Goal: Task Accomplishment & Management: Complete application form

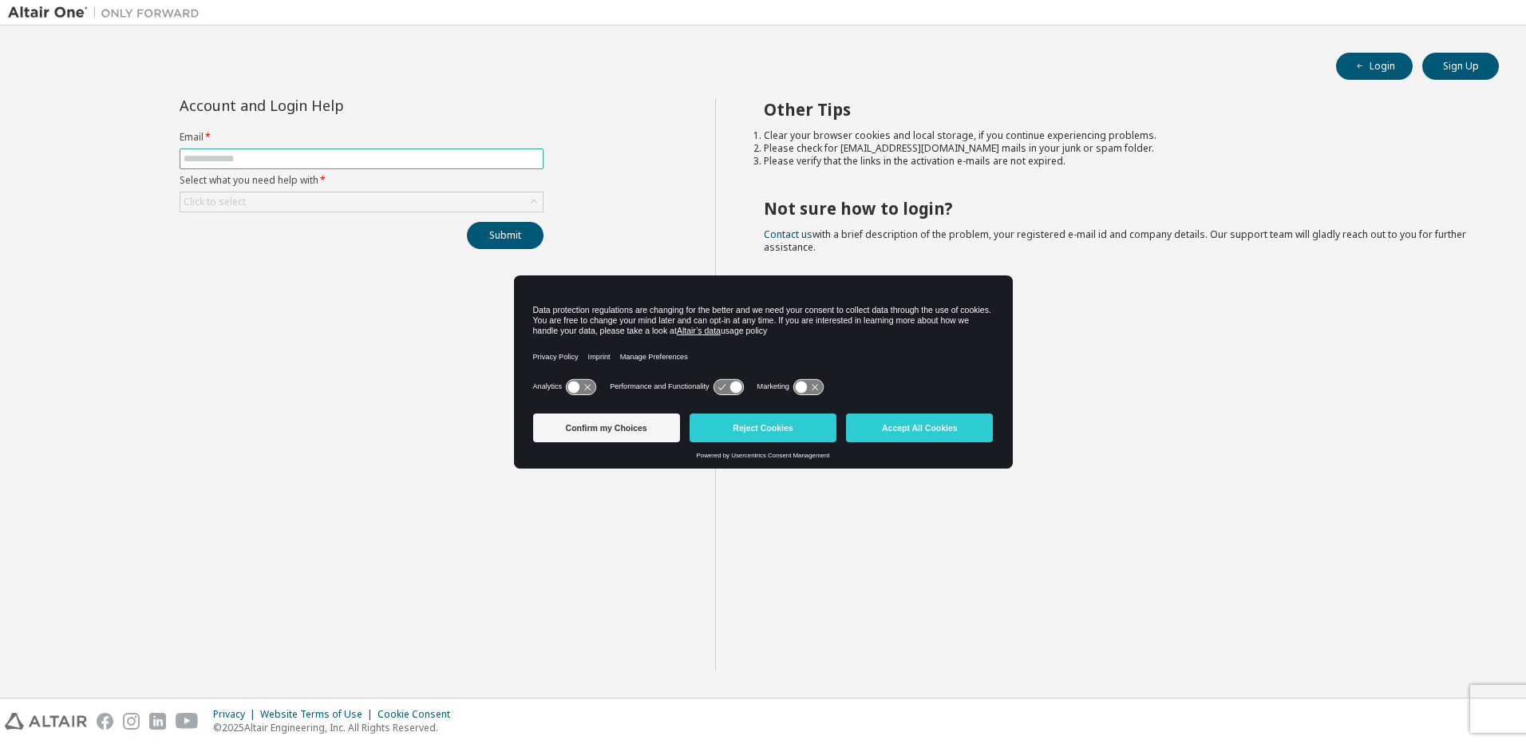
click at [331, 157] on input "text" at bounding box center [362, 158] width 356 height 13
click at [900, 428] on button "Accept All Cookies" at bounding box center [919, 427] width 147 height 29
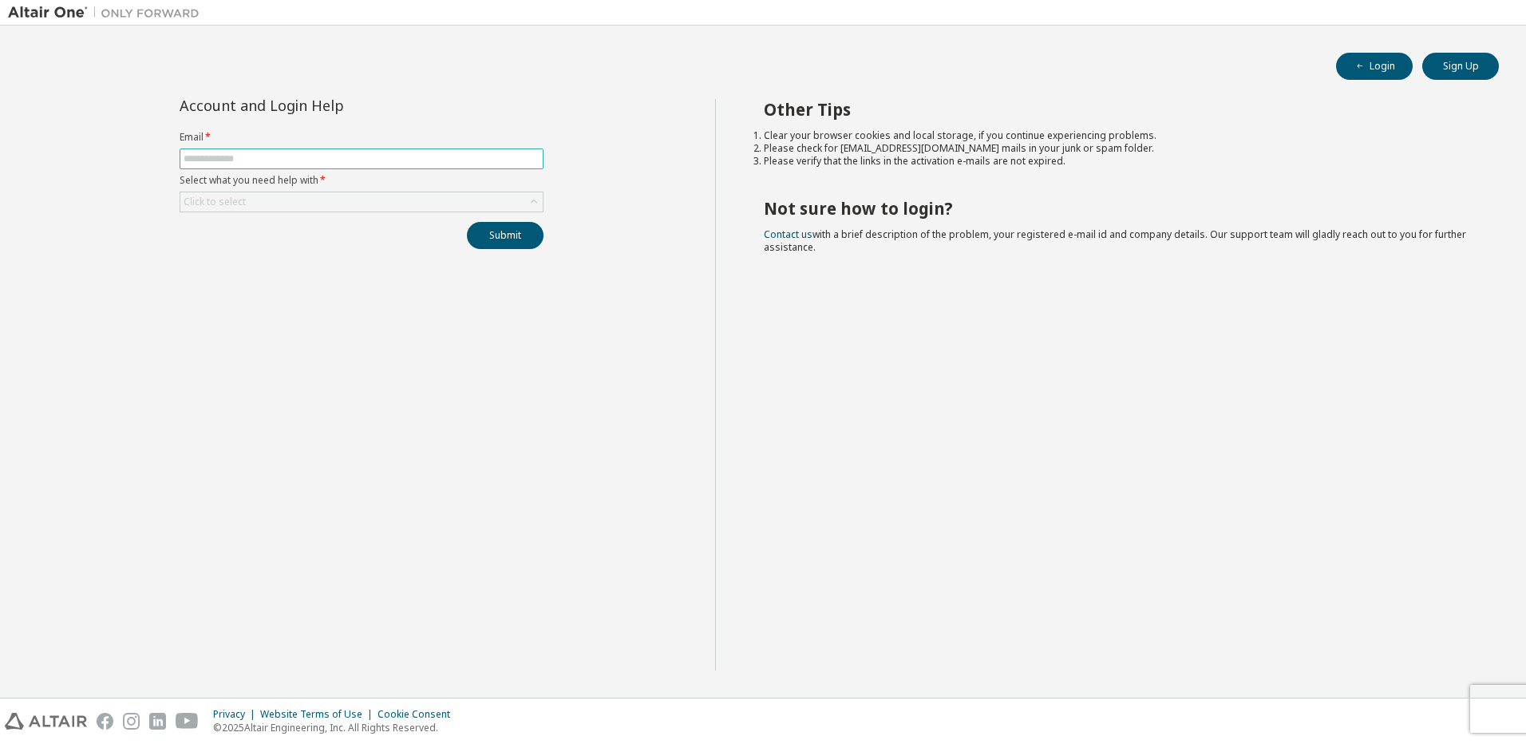
drag, startPoint x: 248, startPoint y: 156, endPoint x: 264, endPoint y: 152, distance: 16.7
click at [248, 156] on input "text" at bounding box center [362, 158] width 356 height 13
type input "**********"
click at [303, 204] on div "Click to select" at bounding box center [361, 201] width 362 height 19
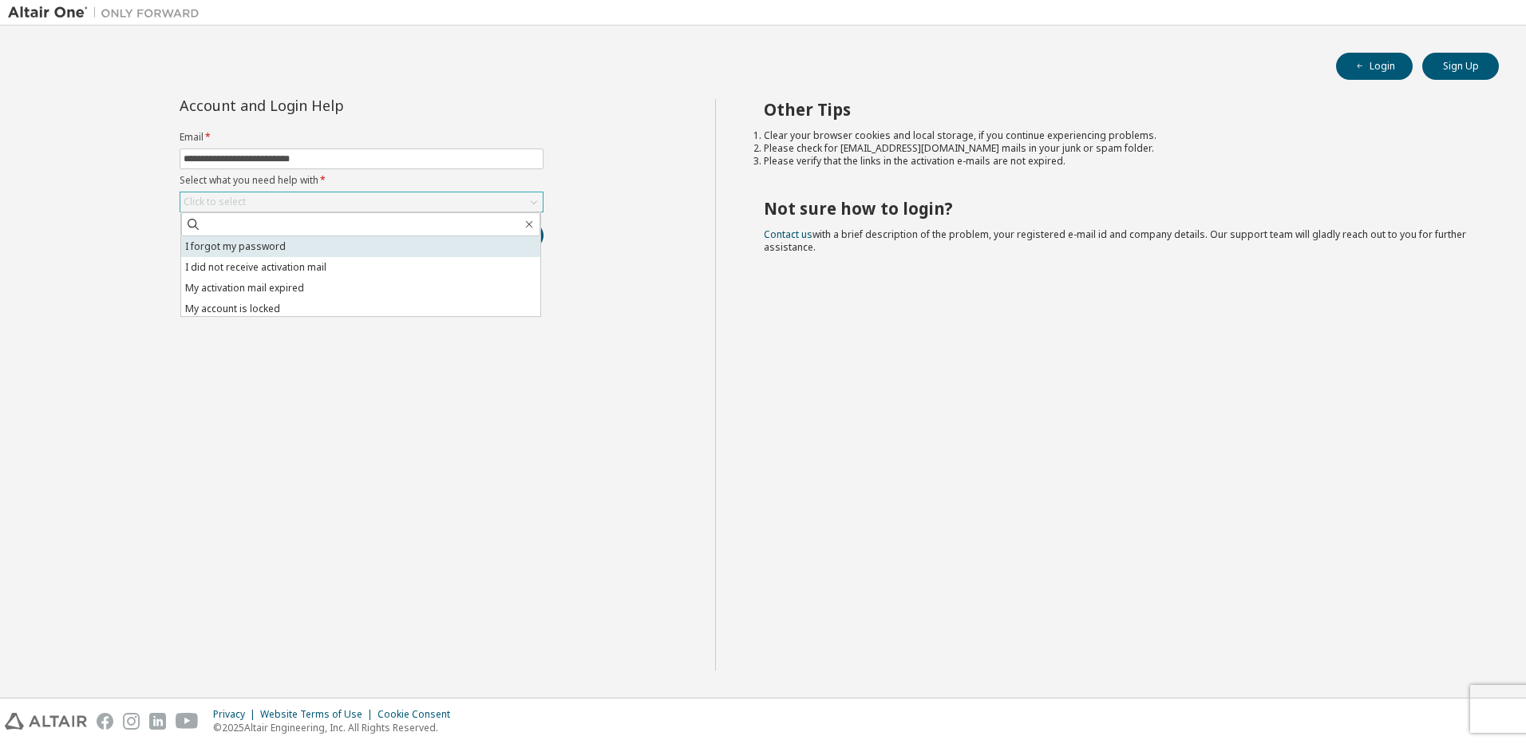
click at [260, 248] on li "I forgot my password" at bounding box center [360, 246] width 359 height 21
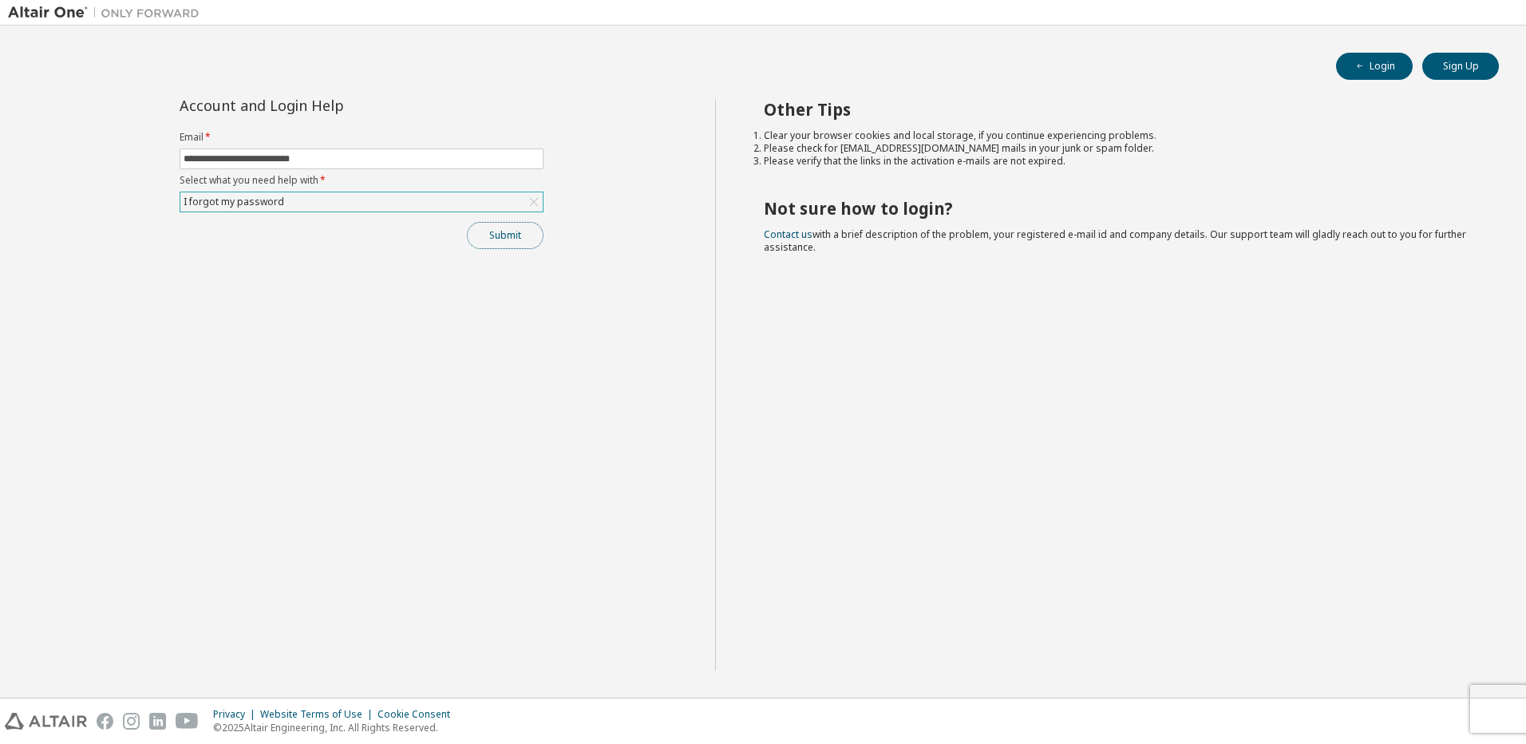
click at [509, 234] on button "Submit" at bounding box center [505, 235] width 77 height 27
click at [1492, 705] on div "Bad Request" at bounding box center [1393, 713] width 233 height 35
click at [1489, 710] on icon "button" at bounding box center [1493, 711] width 10 height 10
click at [346, 206] on div "I forgot my password" at bounding box center [361, 201] width 362 height 19
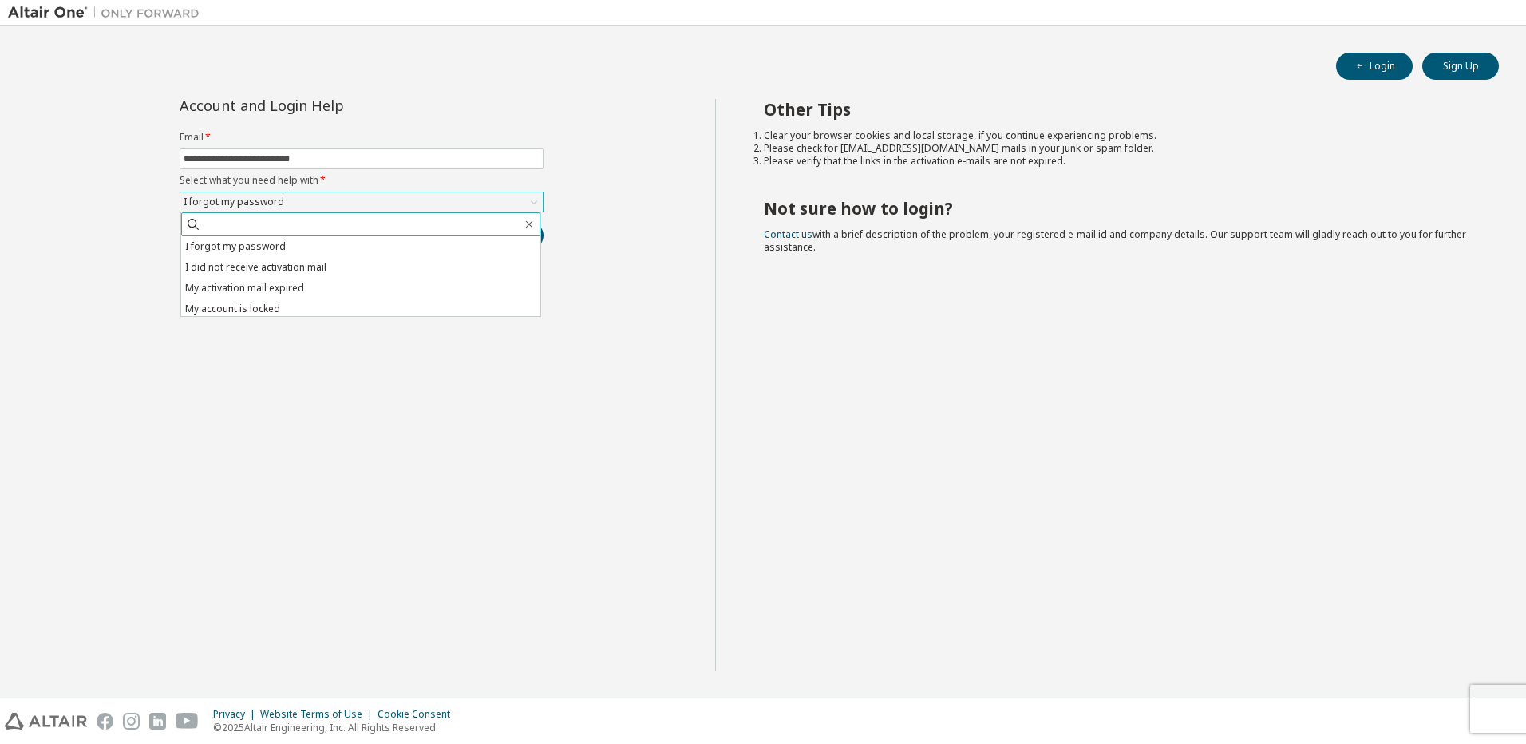
click at [322, 223] on input "text" at bounding box center [361, 224] width 321 height 16
click at [334, 202] on div "I forgot my password" at bounding box center [361, 201] width 362 height 19
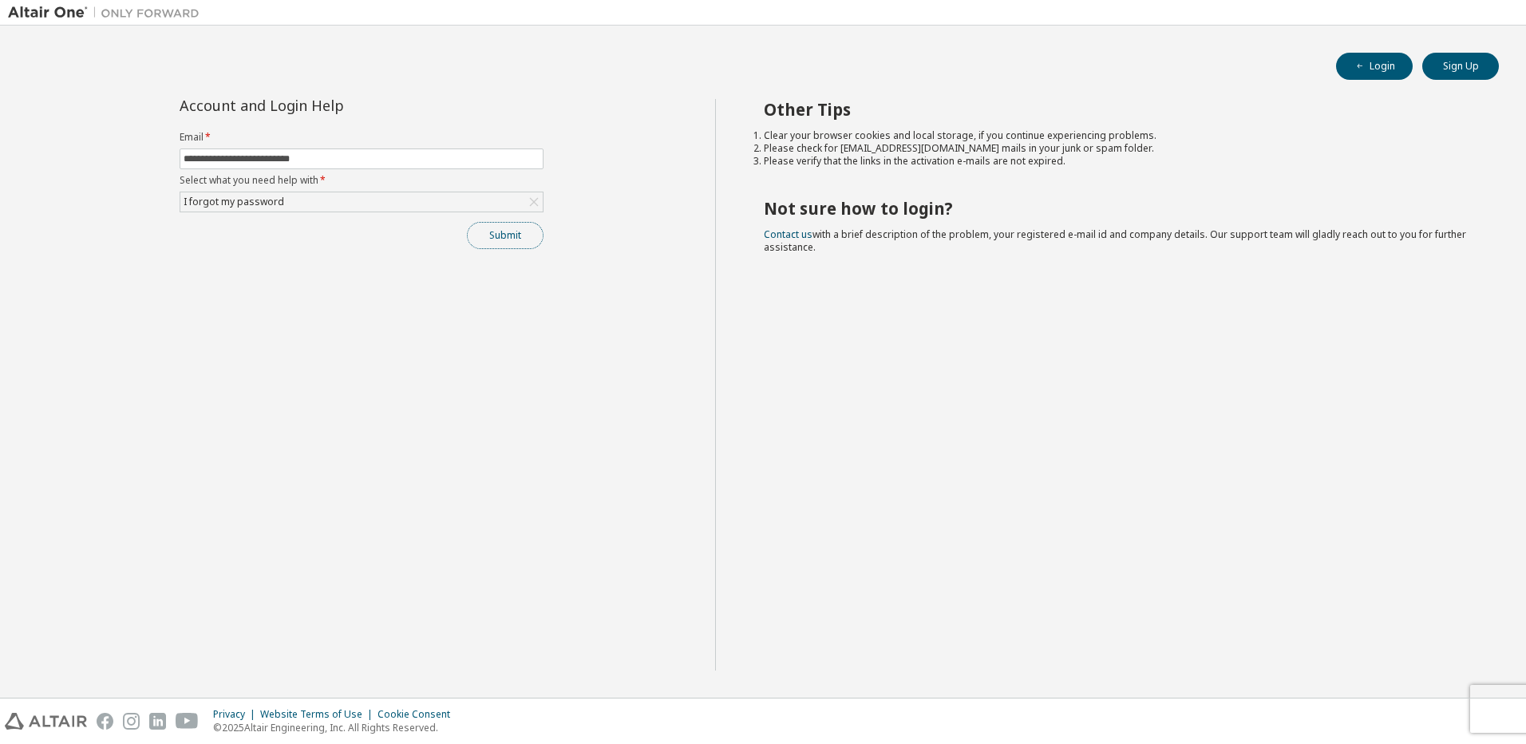
click at [510, 233] on button "Submit" at bounding box center [505, 235] width 77 height 27
click at [1497, 710] on icon "button" at bounding box center [1493, 711] width 10 height 10
click at [618, 398] on div "**********" at bounding box center [361, 385] width 707 height 572
click at [314, 196] on div "I forgot my password" at bounding box center [361, 201] width 362 height 19
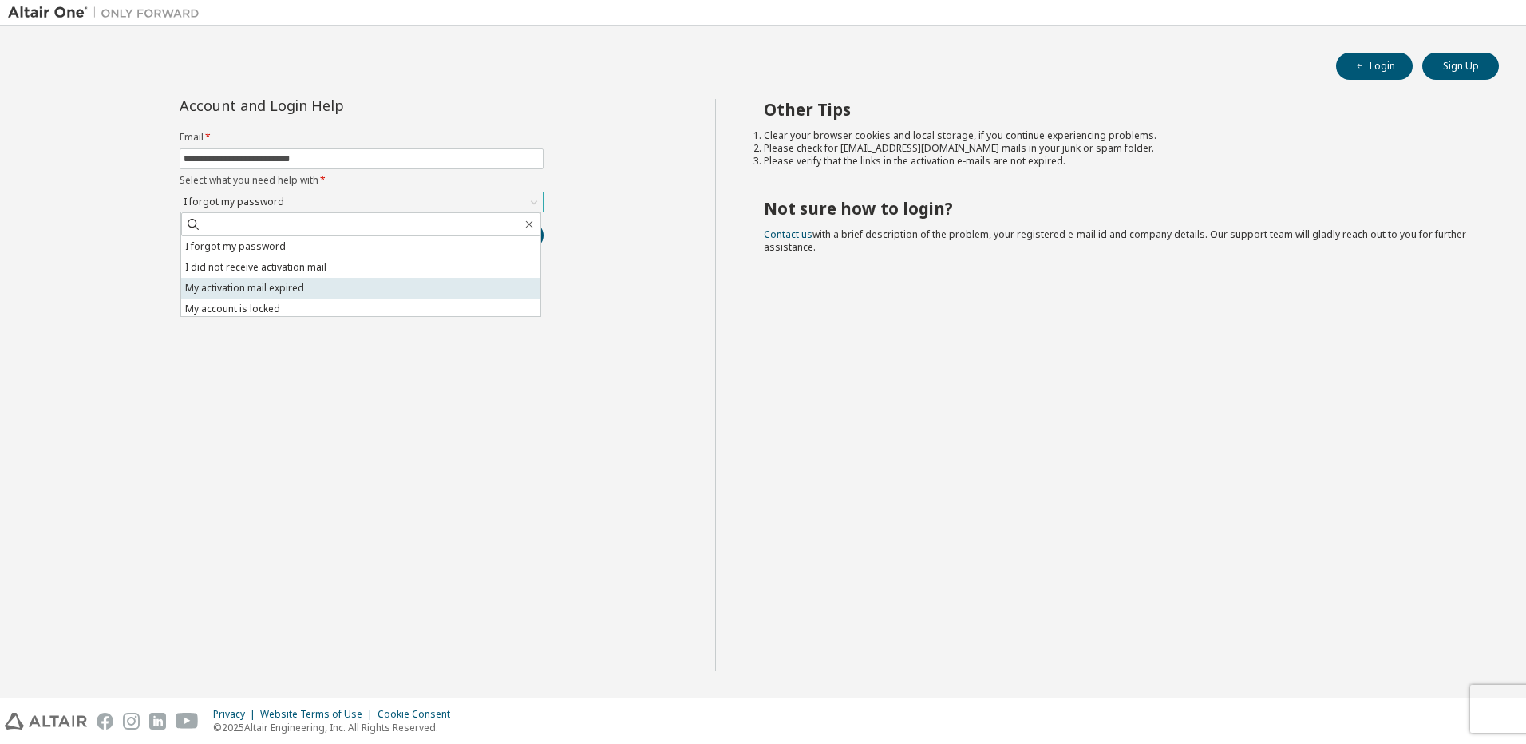
click at [322, 288] on li "My activation mail expired" at bounding box center [360, 288] width 359 height 21
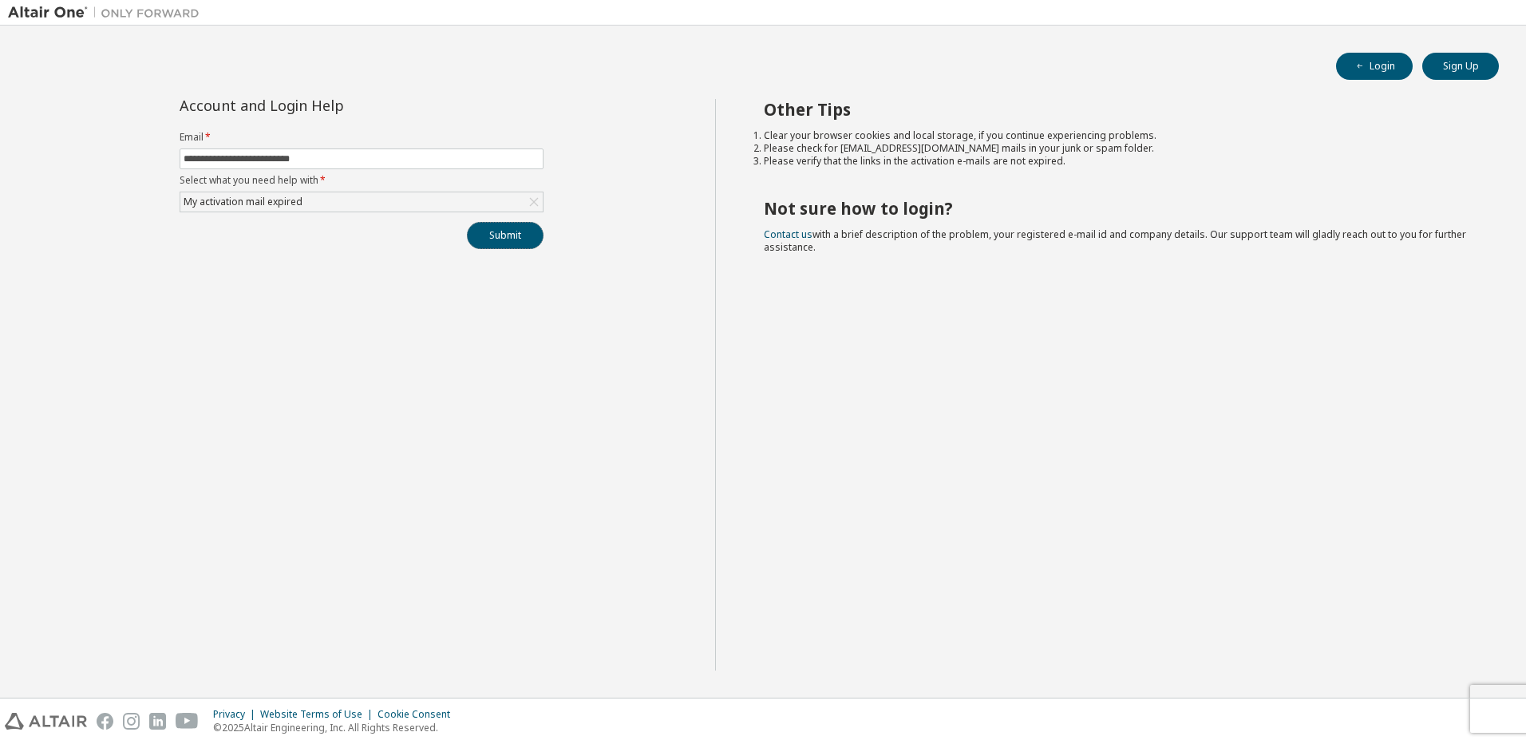
click at [508, 229] on button "Submit" at bounding box center [505, 235] width 77 height 27
click at [1495, 710] on icon "button" at bounding box center [1493, 711] width 10 height 10
click at [1498, 712] on div "Privacy Website Terms of Use Cookie Consent © 2025 Altair Engineering, Inc. All…" at bounding box center [763, 720] width 1526 height 45
click at [1012, 495] on div "Other Tips Clear your browser cookies and local storage, if you continue experi…" at bounding box center [1117, 385] width 804 height 572
click at [337, 206] on div "My activation mail expired" at bounding box center [361, 201] width 362 height 19
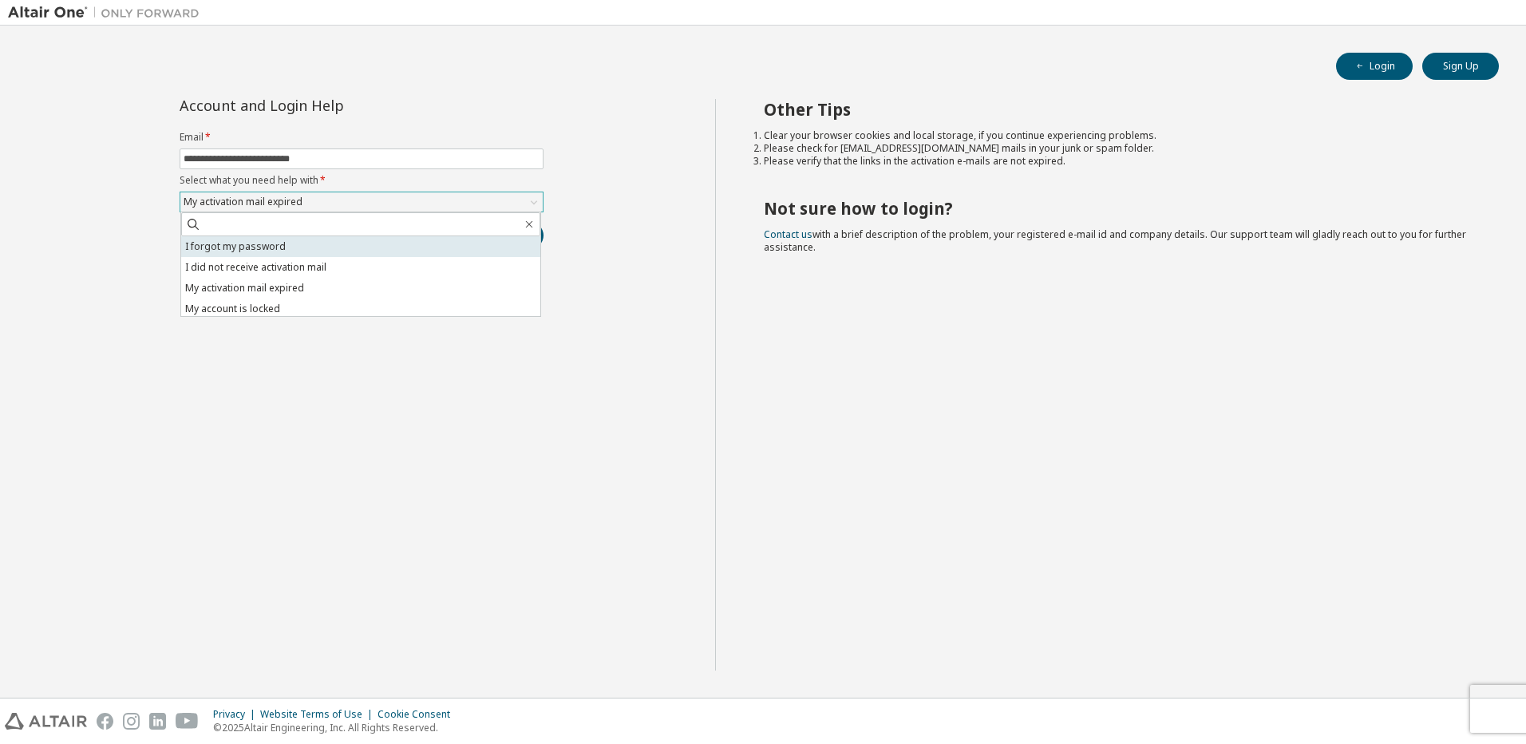
click at [260, 247] on li "I forgot my password" at bounding box center [360, 246] width 359 height 21
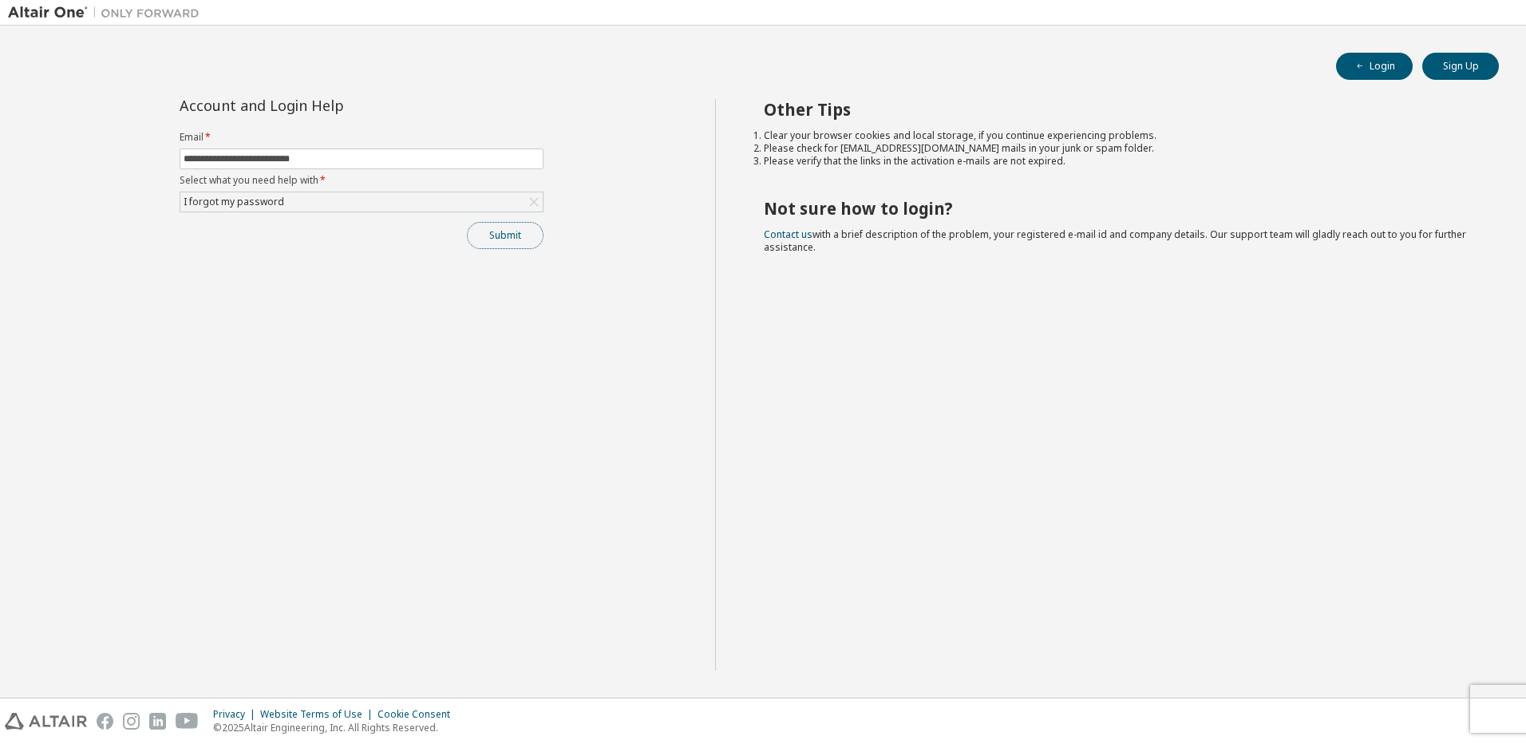
click at [510, 230] on button "Submit" at bounding box center [505, 235] width 77 height 27
click at [1393, 68] on button "Login" at bounding box center [1374, 66] width 77 height 27
click at [324, 160] on input "text" at bounding box center [362, 158] width 356 height 13
type input "**********"
click at [201, 201] on div "Click to select" at bounding box center [215, 202] width 62 height 13
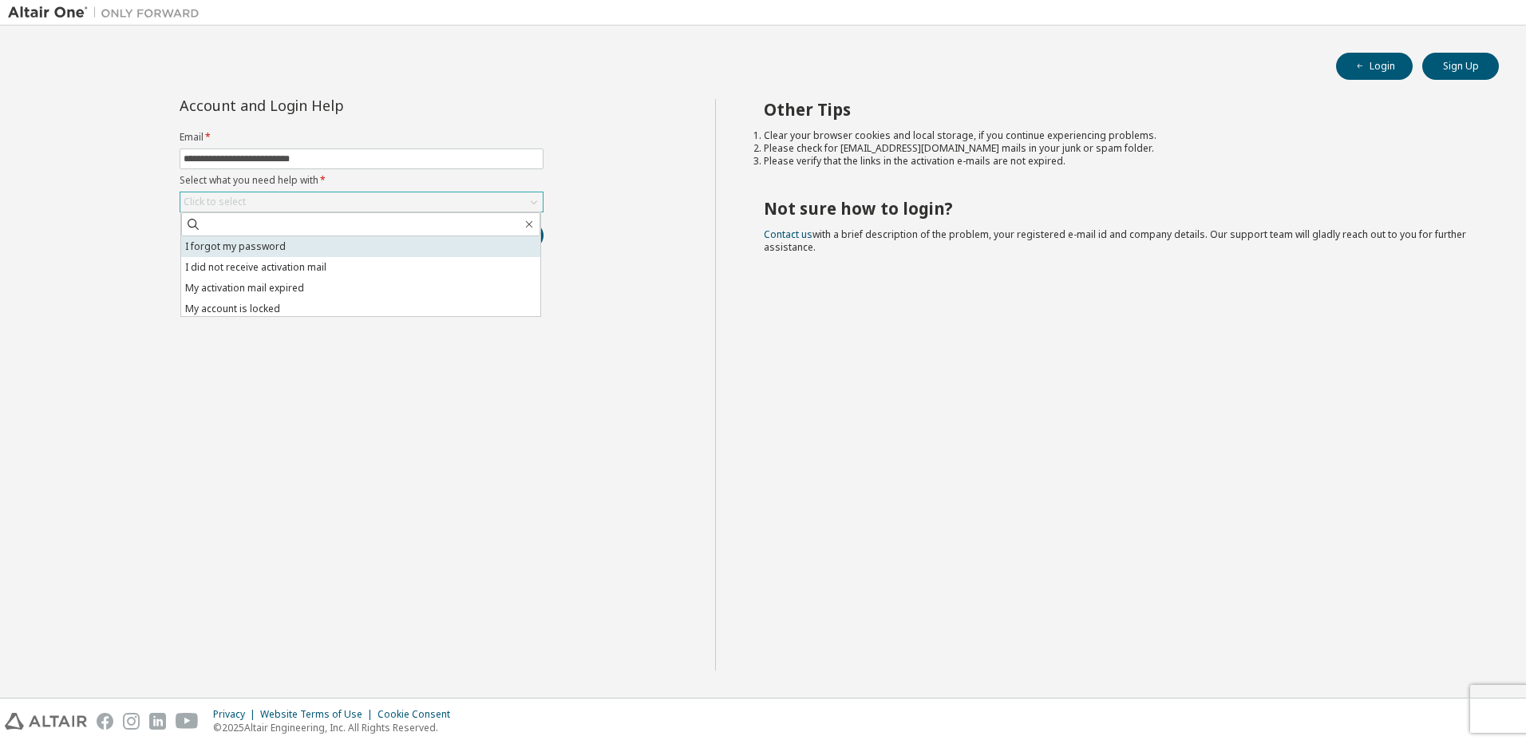
click at [215, 251] on li "I forgot my password" at bounding box center [360, 246] width 359 height 21
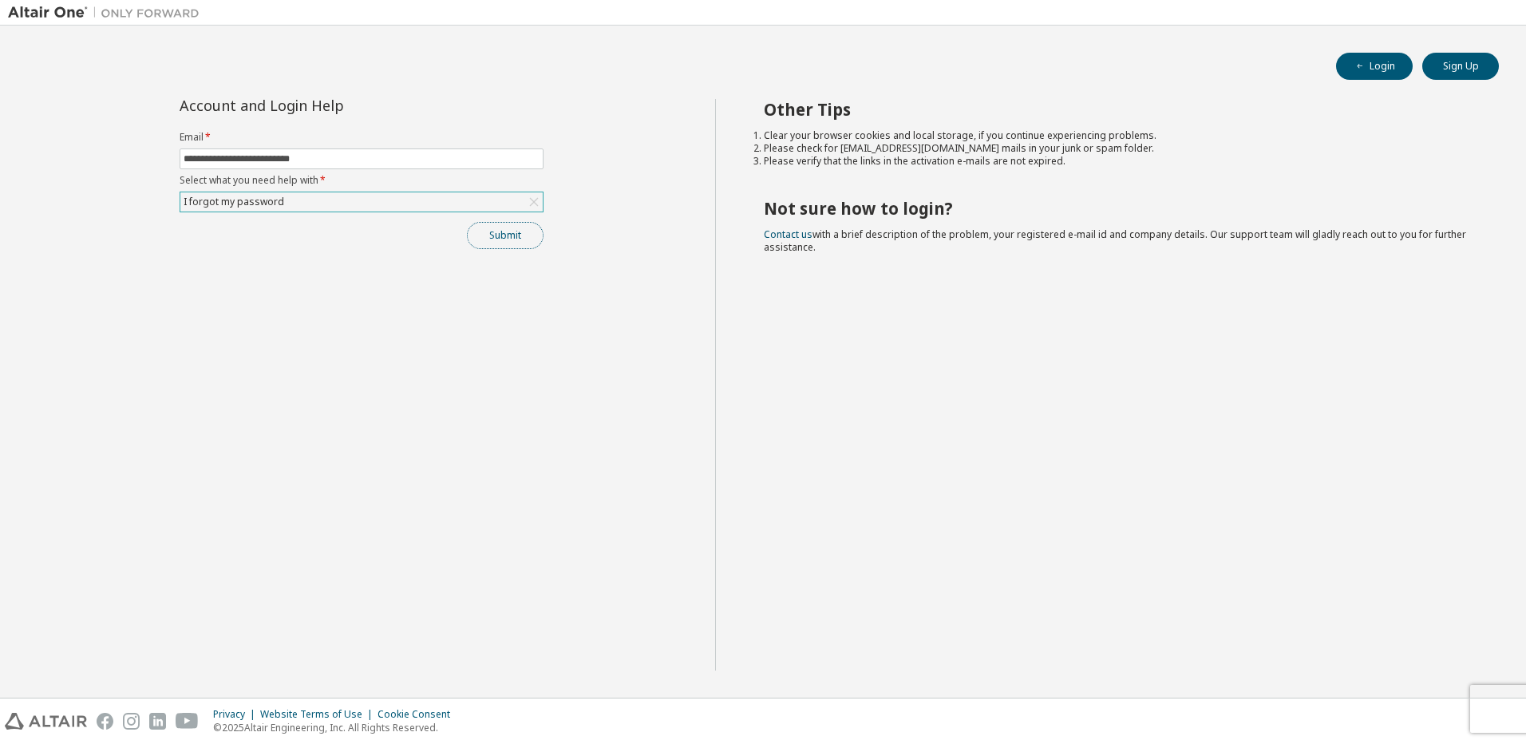
click at [525, 235] on button "Submit" at bounding box center [505, 235] width 77 height 27
click at [1491, 711] on icon "button" at bounding box center [1493, 711] width 10 height 10
click at [844, 433] on div "Other Tips Clear your browser cookies and local storage, if you continue experi…" at bounding box center [1117, 385] width 804 height 572
click at [796, 231] on link "Contact us" at bounding box center [788, 234] width 49 height 14
drag, startPoint x: 1403, startPoint y: 597, endPoint x: 1377, endPoint y: 604, distance: 27.3
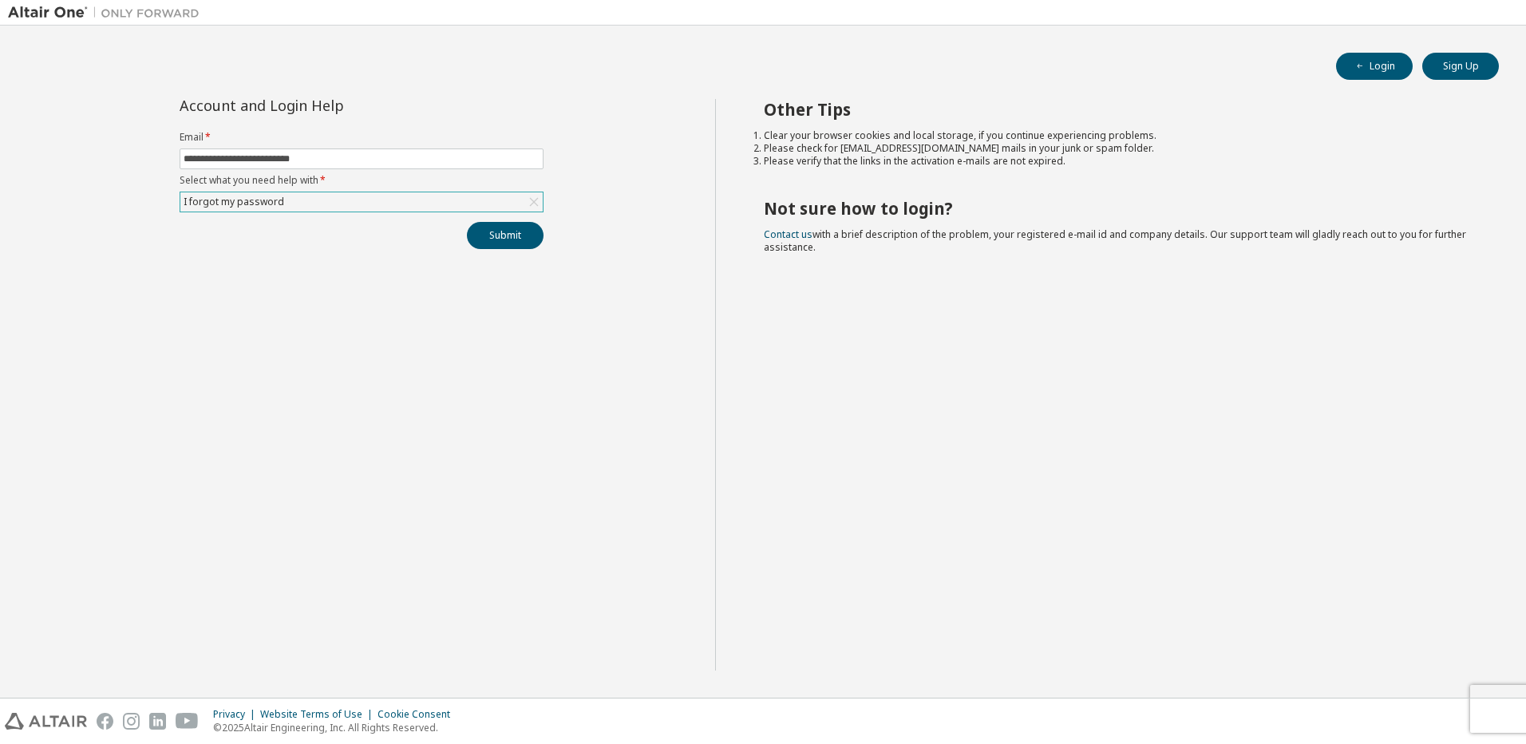
click at [1403, 597] on div "Other Tips Clear your browser cookies and local storage, if you continue experi…" at bounding box center [1117, 385] width 804 height 572
click at [506, 235] on button "Submit" at bounding box center [505, 235] width 77 height 27
click at [522, 236] on button "Submit" at bounding box center [505, 235] width 77 height 27
click at [726, 476] on div "Other Tips Clear your browser cookies and local storage, if you continue experi…" at bounding box center [1117, 385] width 804 height 572
